Goal: Task Accomplishment & Management: Use online tool/utility

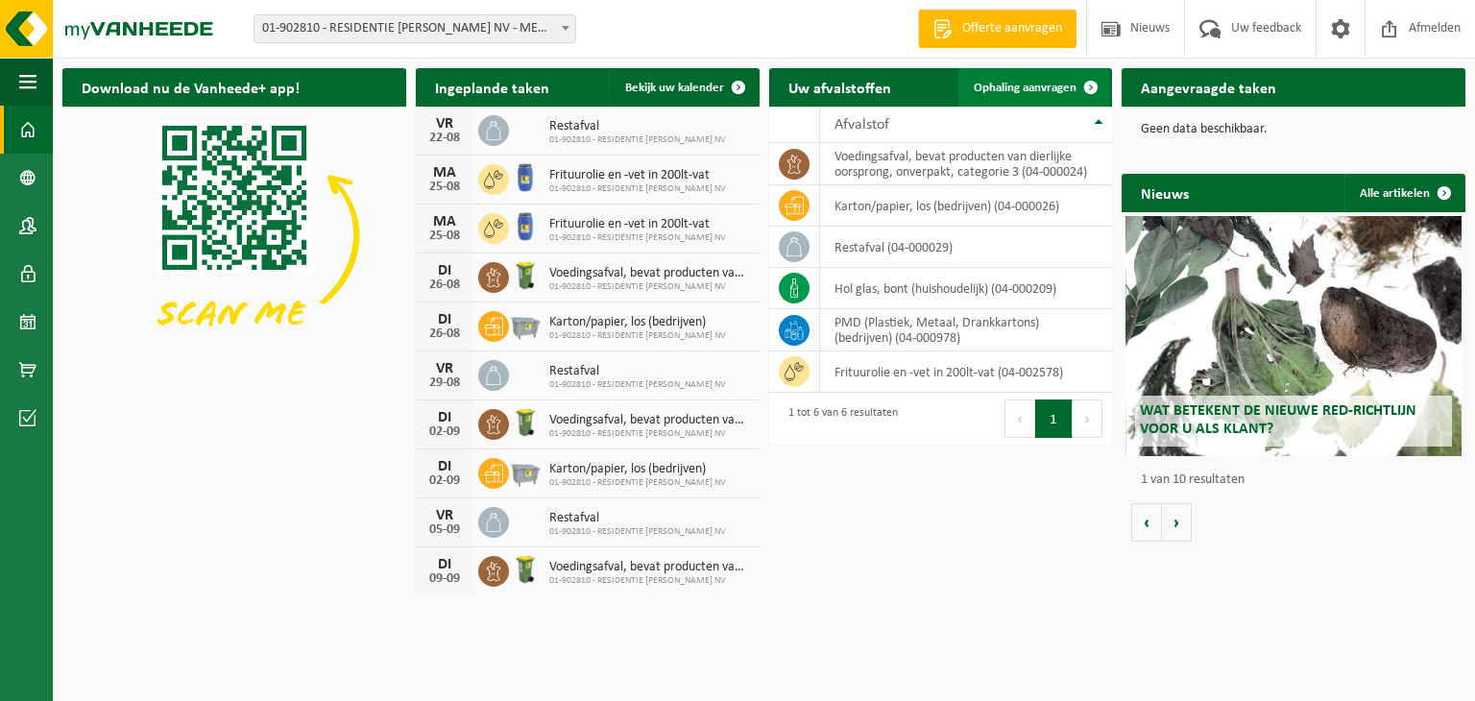
click at [1045, 82] on span "Ophaling aanvragen" at bounding box center [1025, 88] width 103 height 12
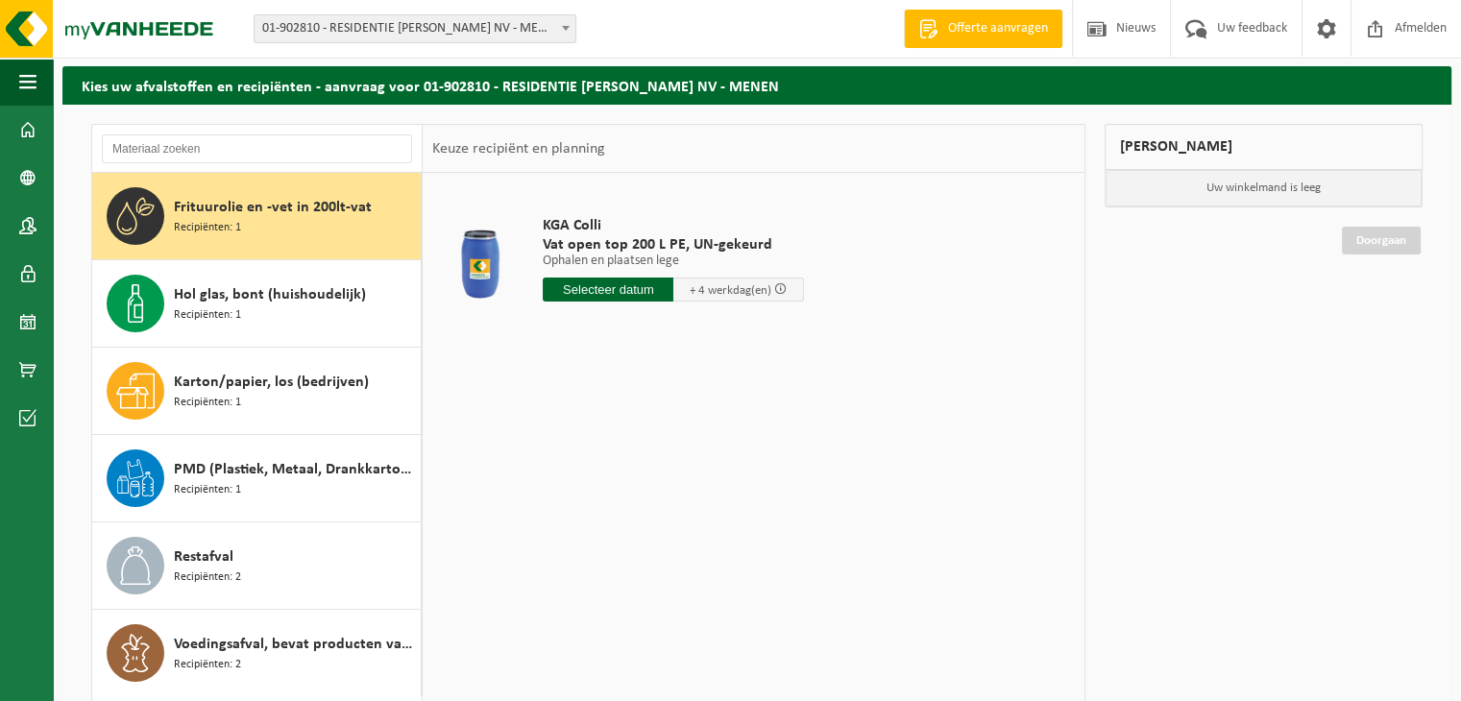
scroll to position [96, 0]
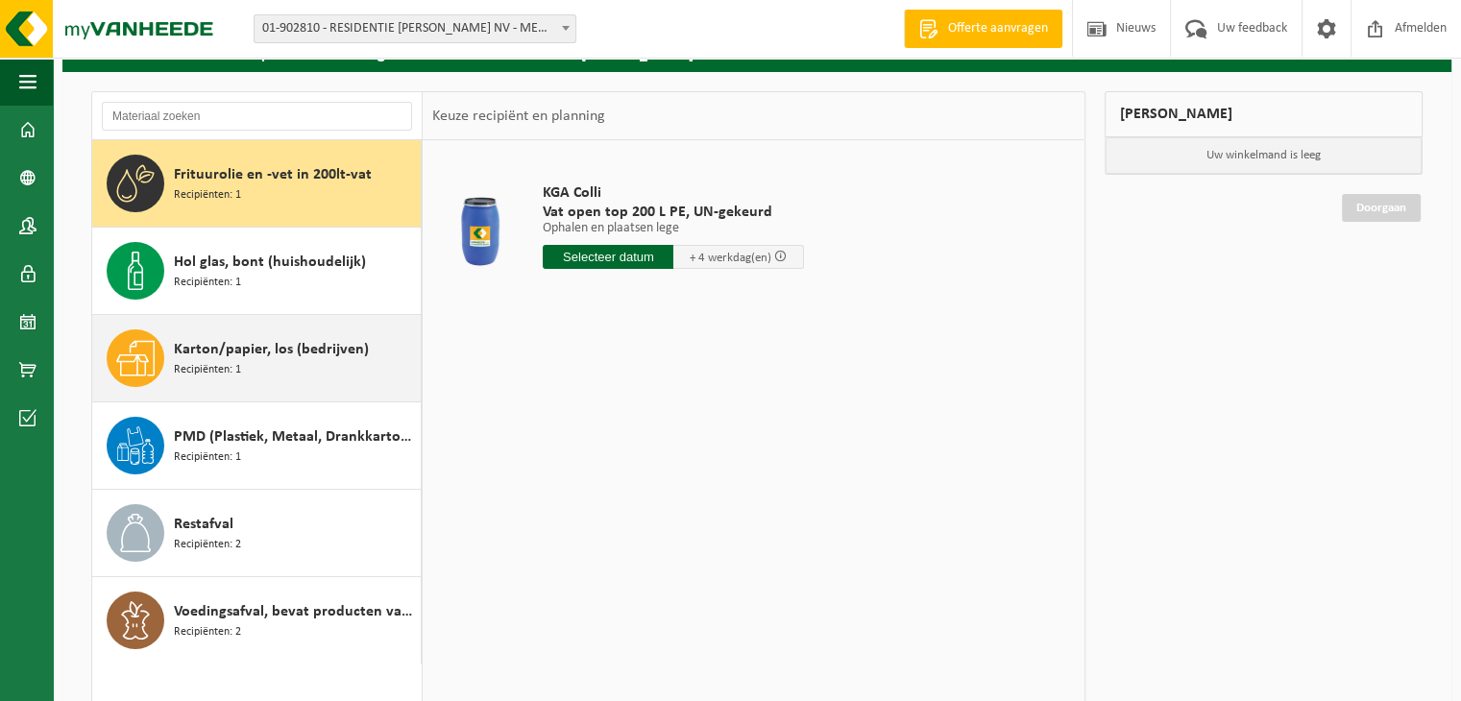
click at [271, 350] on span "Karton/papier, los (bedrijven)" at bounding box center [271, 349] width 195 height 23
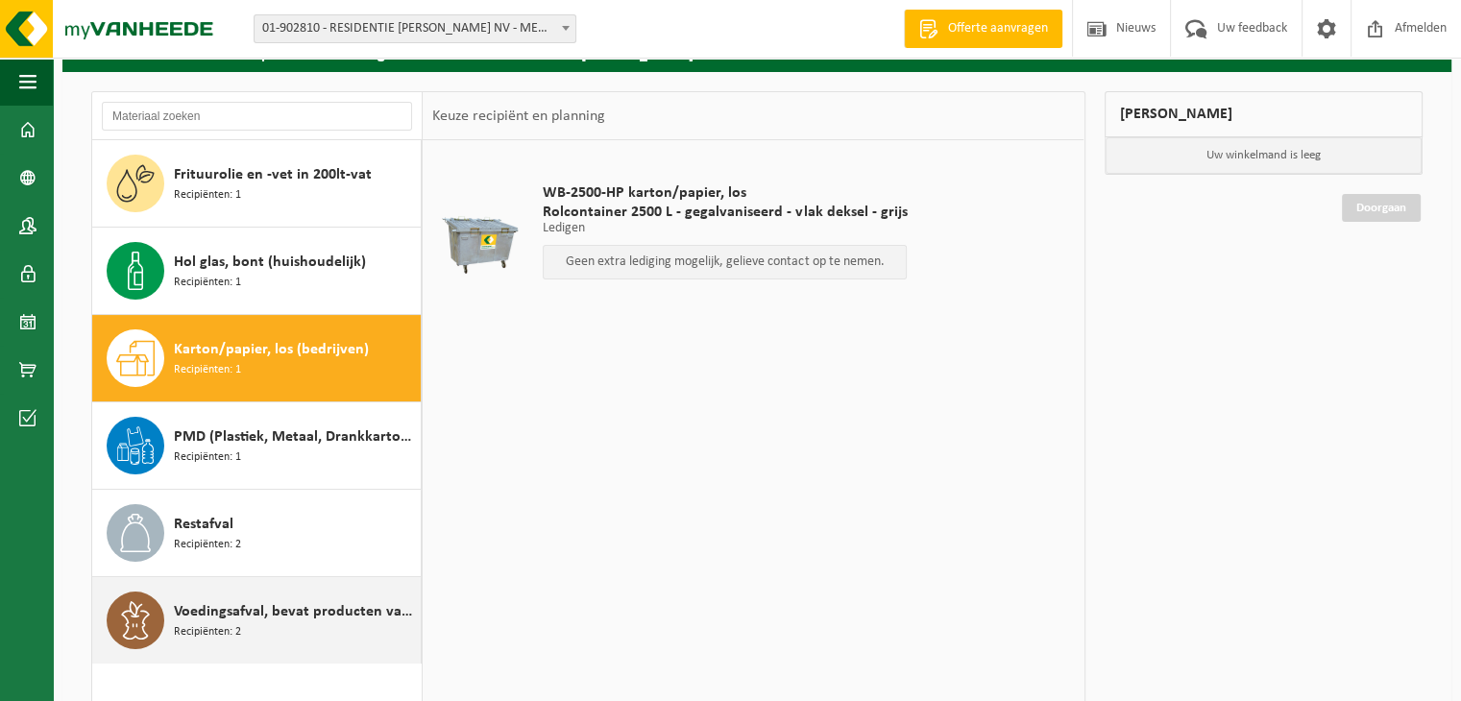
click at [253, 619] on span "Voedingsafval, bevat producten van dierlijke oorsprong, onverpakt, categorie 3" at bounding box center [295, 611] width 242 height 23
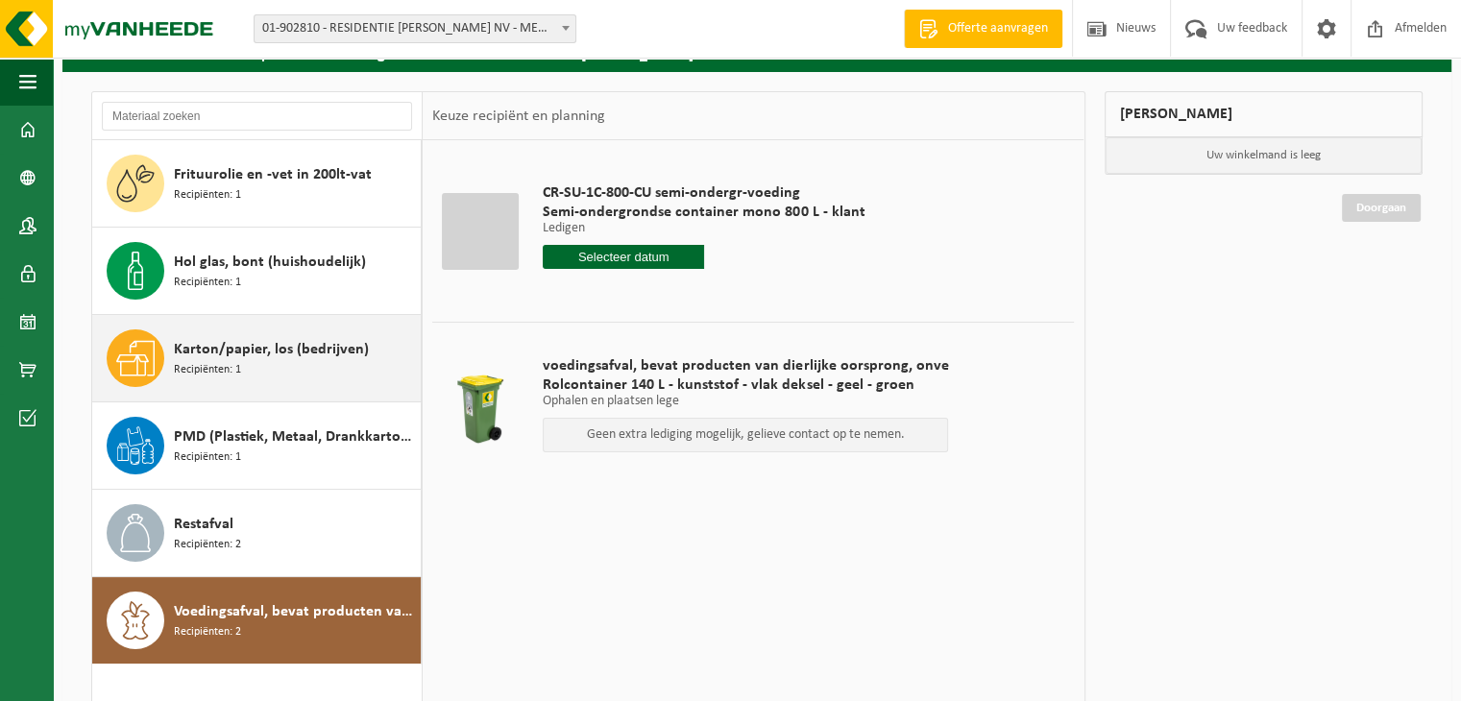
click at [217, 361] on span "Recipiënten: 1" at bounding box center [207, 370] width 67 height 18
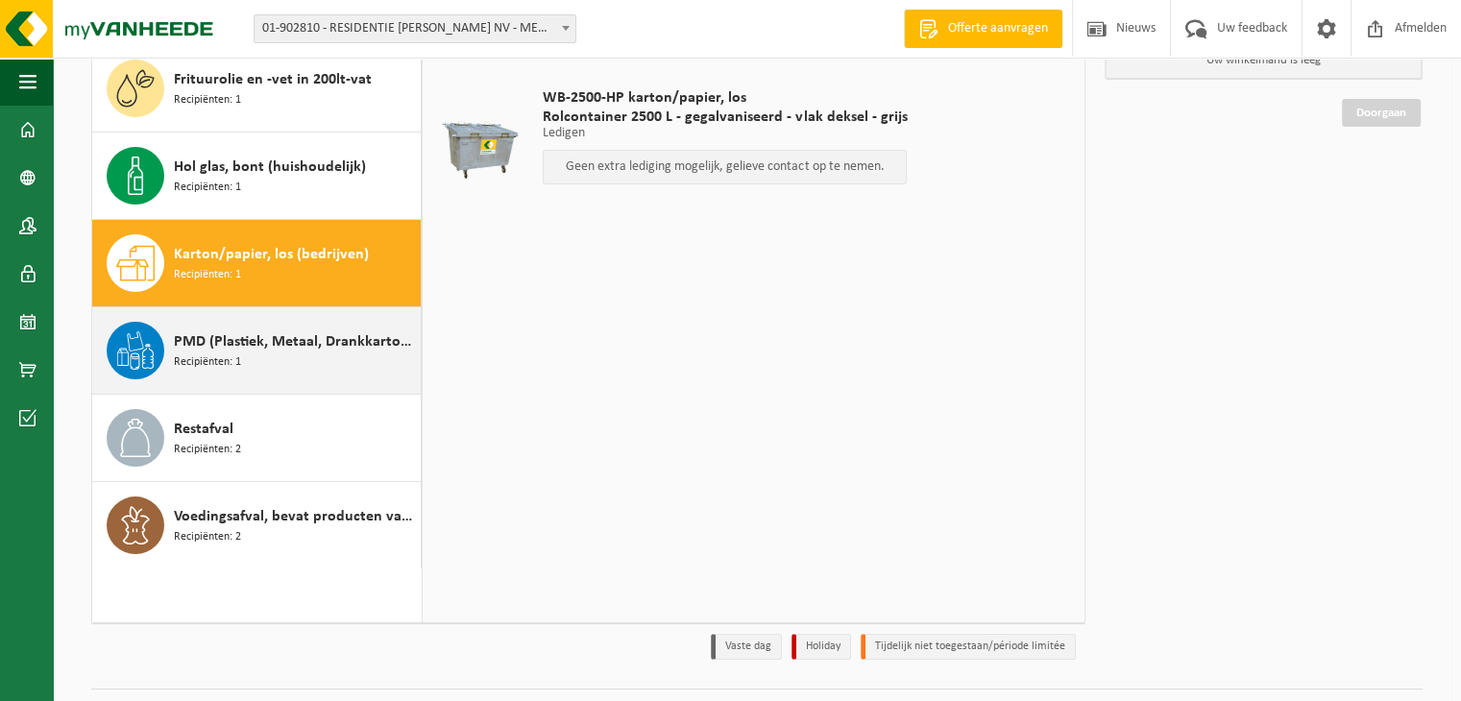
scroll to position [192, 0]
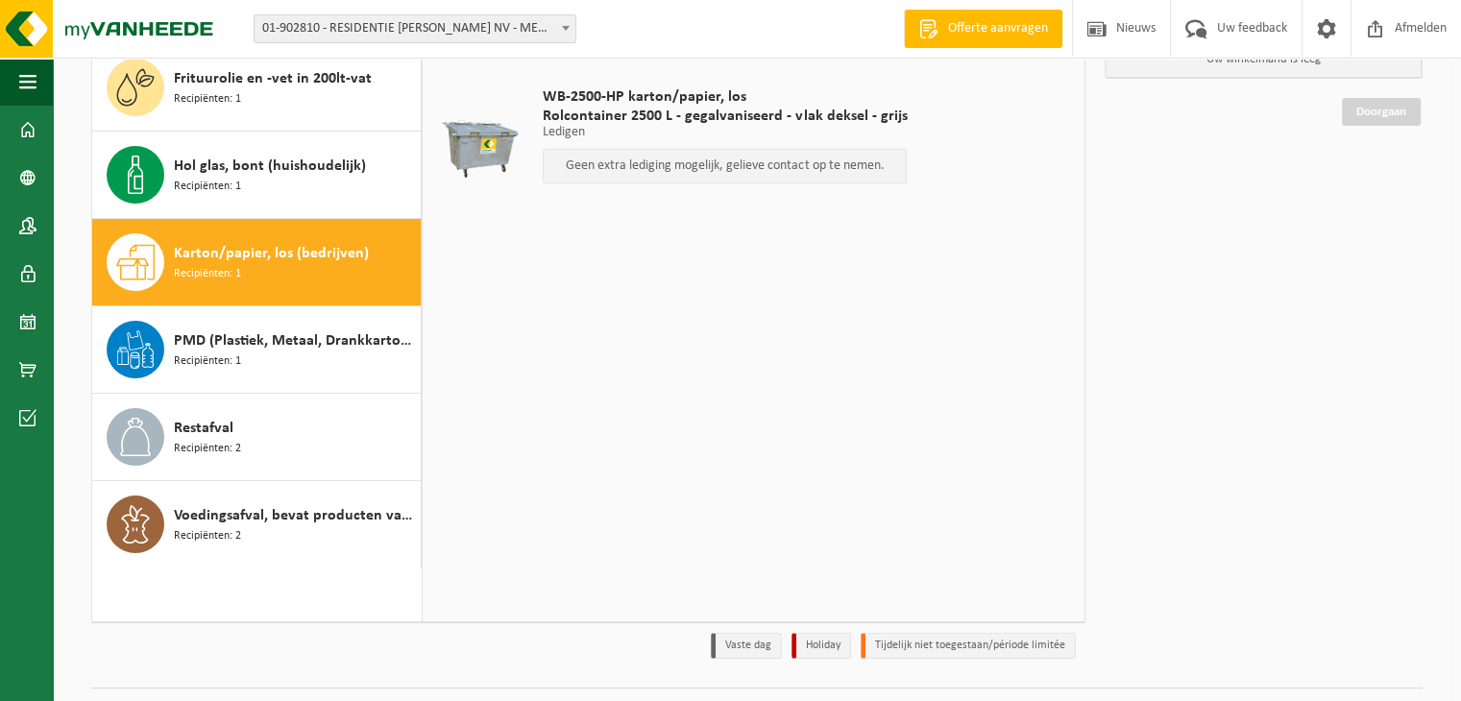
click at [242, 272] on div "Karton/papier, los (bedrijven) Recipiënten: 1" at bounding box center [295, 262] width 242 height 58
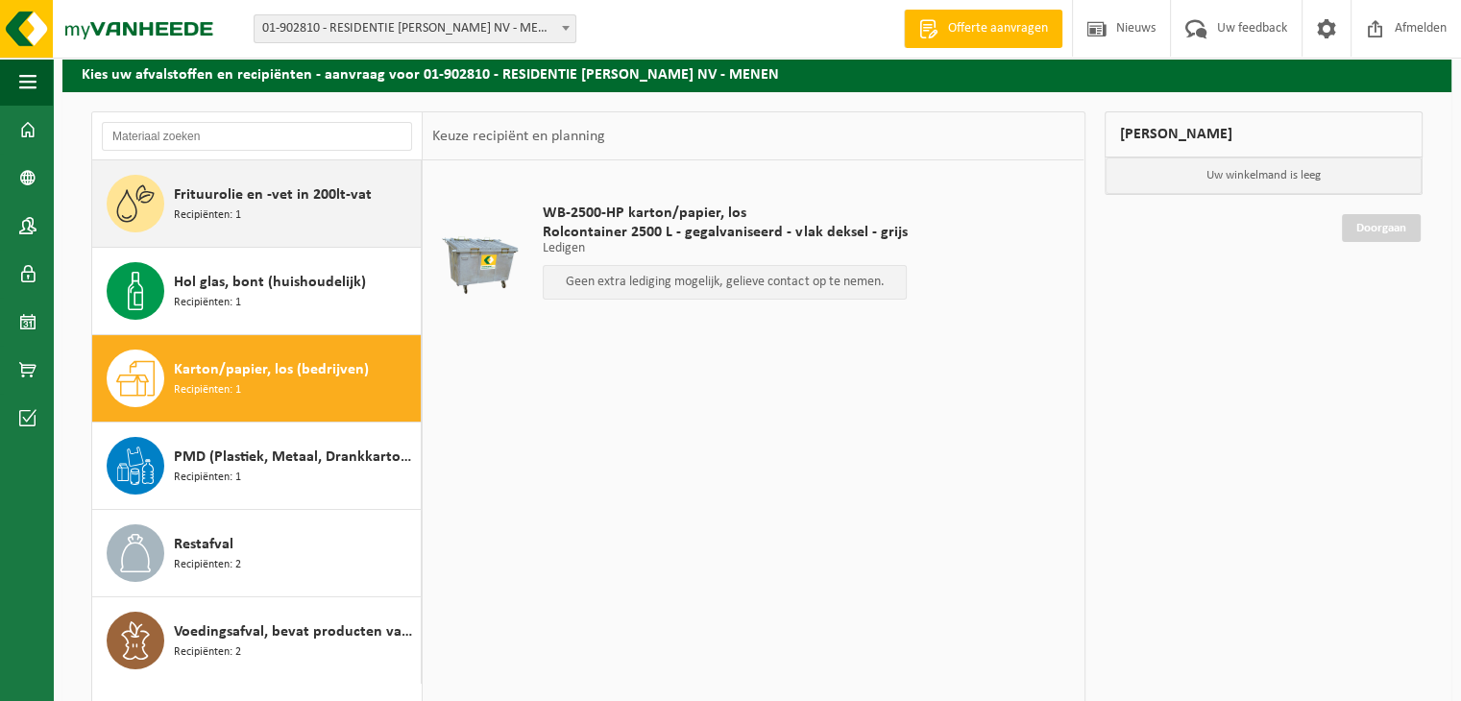
scroll to position [0, 0]
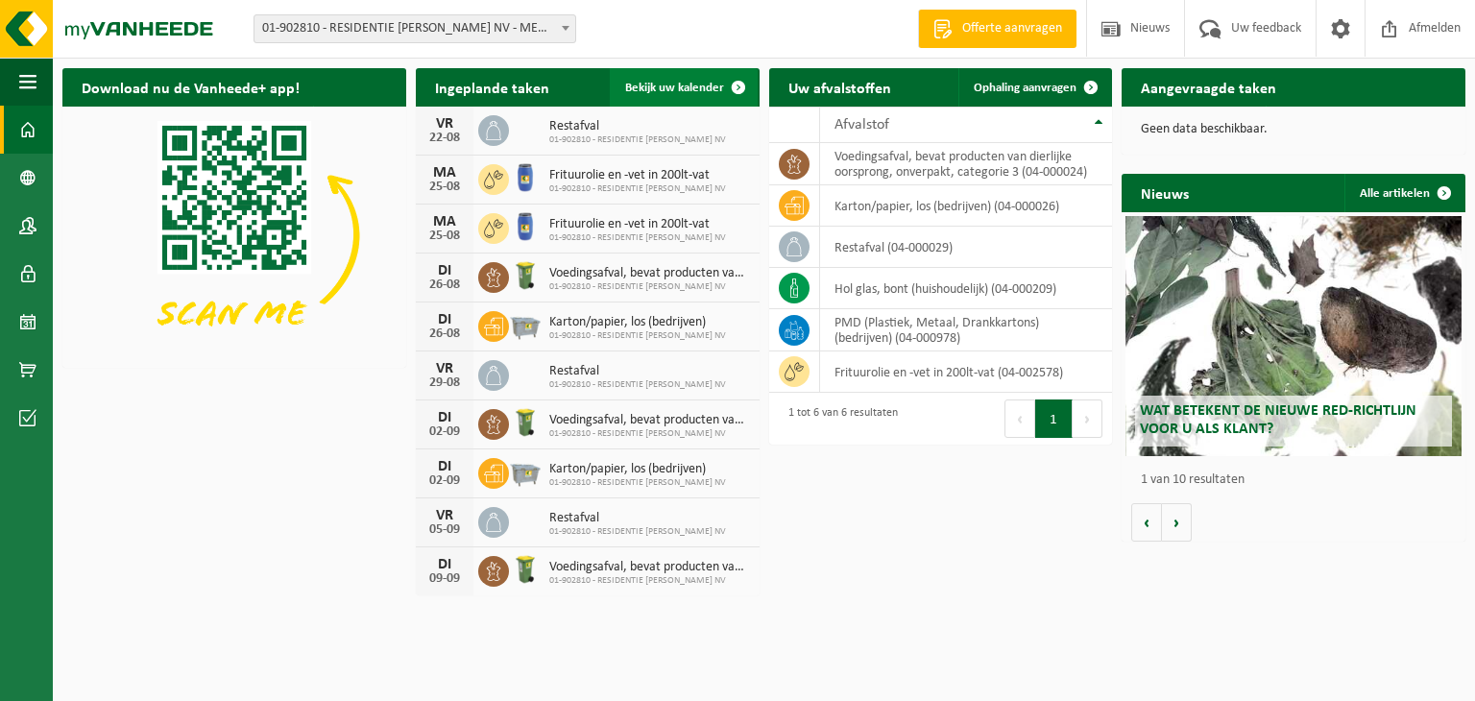
click at [703, 85] on span "Bekijk uw kalender" at bounding box center [674, 88] width 99 height 12
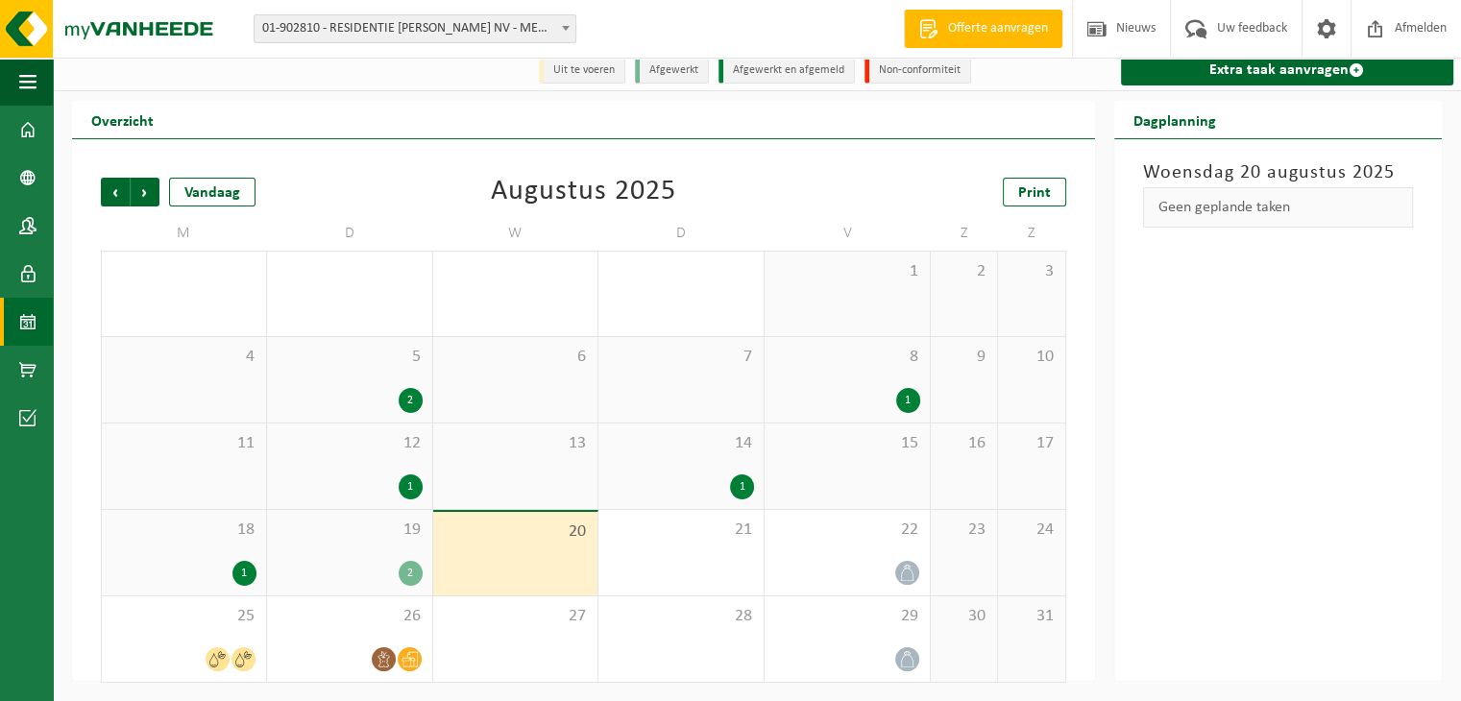
scroll to position [12, 0]
click at [402, 573] on div "2" at bounding box center [411, 572] width 24 height 25
